Goal: Find contact information: Find contact information

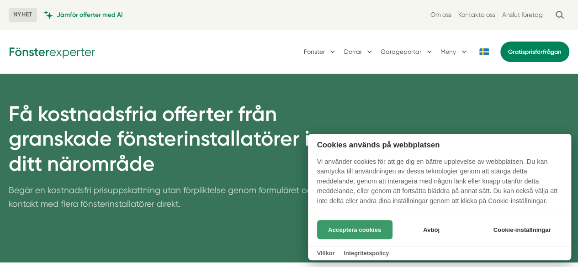
click at [359, 227] on button "Acceptera cookies" at bounding box center [354, 229] width 75 height 19
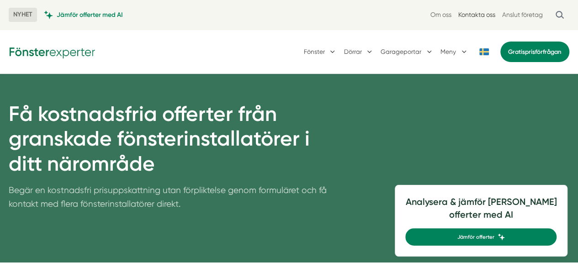
click at [486, 16] on link "Kontakta oss" at bounding box center [476, 15] width 37 height 9
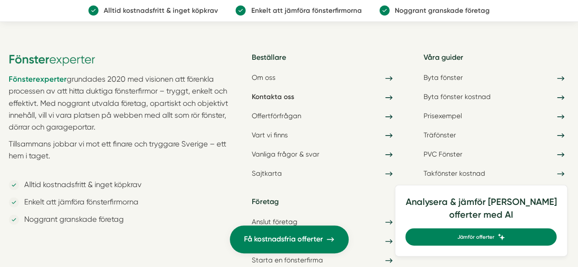
scroll to position [2274, 0]
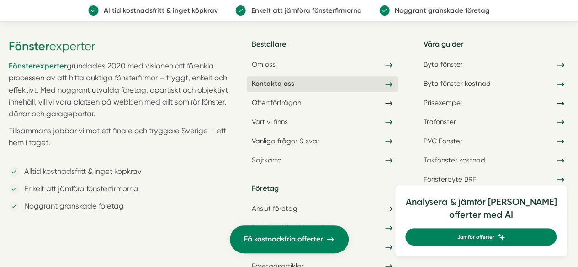
click at [275, 81] on link "Kontakta oss" at bounding box center [322, 84] width 151 height 16
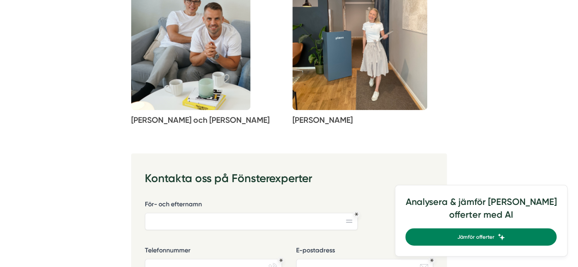
scroll to position [274, 0]
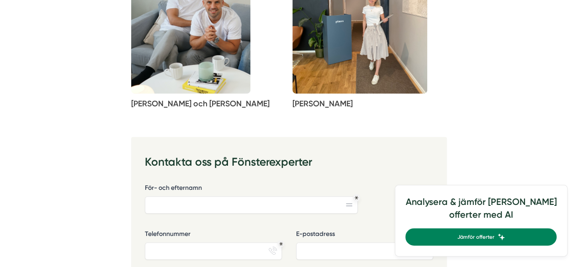
click at [201, 80] on img at bounding box center [190, 25] width 119 height 137
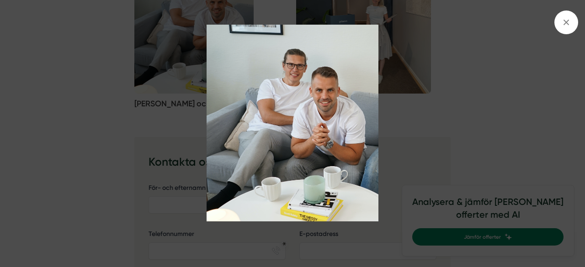
click at [445, 120] on img at bounding box center [293, 123] width 522 height 197
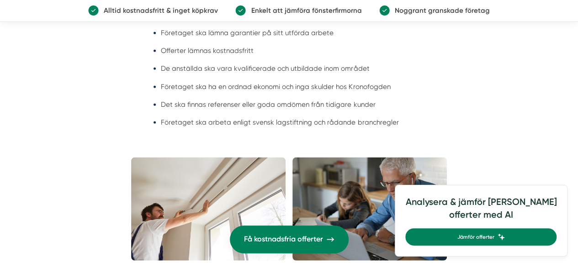
scroll to position [1233, 0]
